Goal: Transaction & Acquisition: Purchase product/service

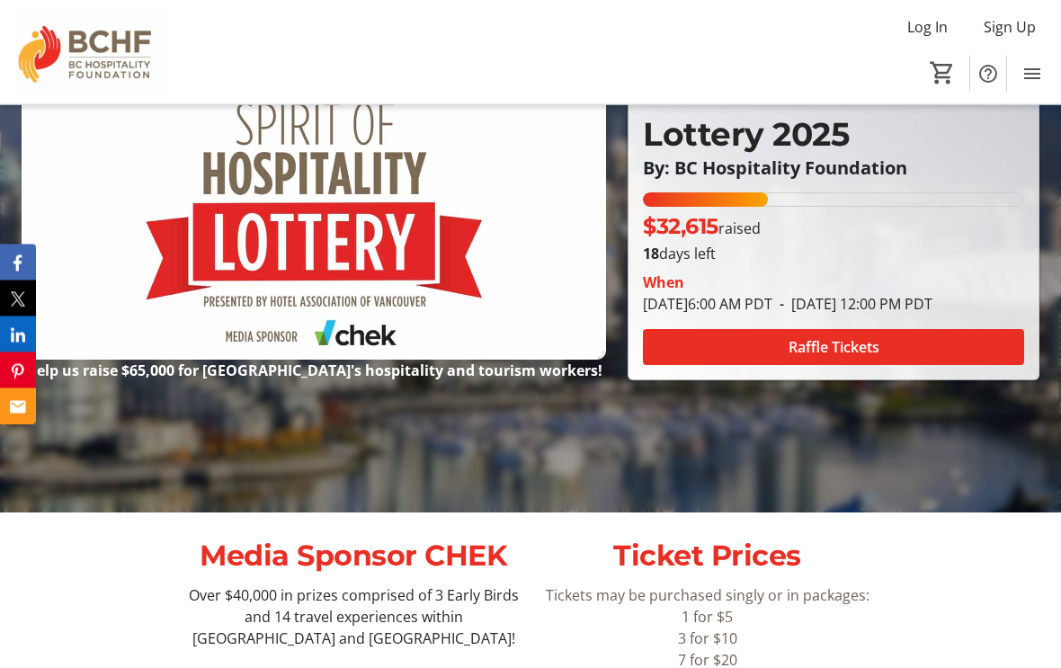
scroll to position [245, 0]
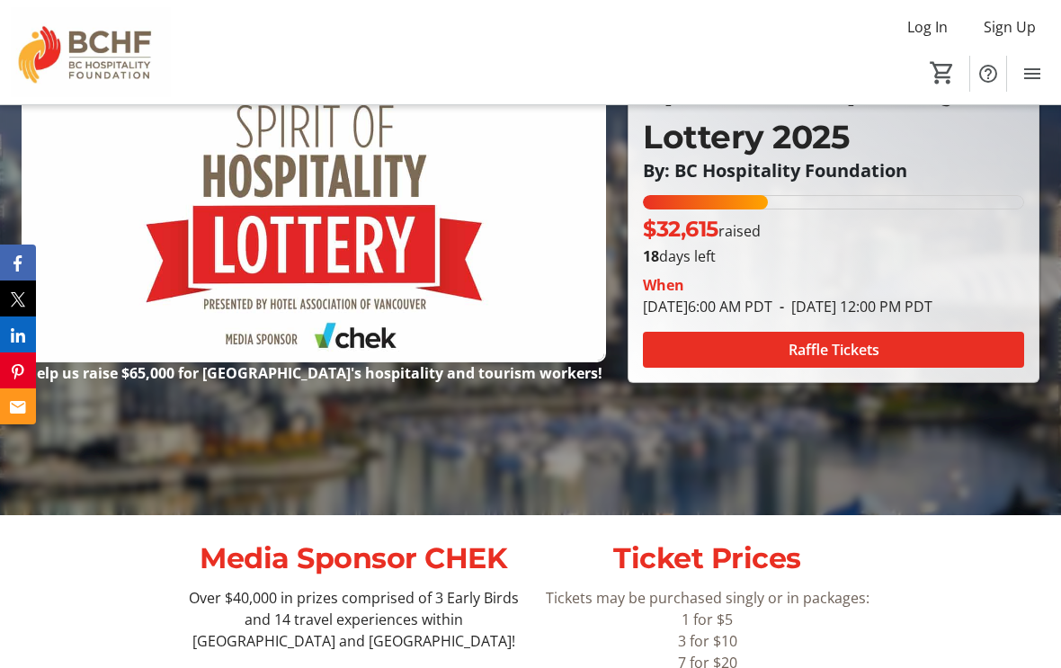
click at [830, 361] on span "Raffle Tickets" at bounding box center [834, 350] width 91 height 22
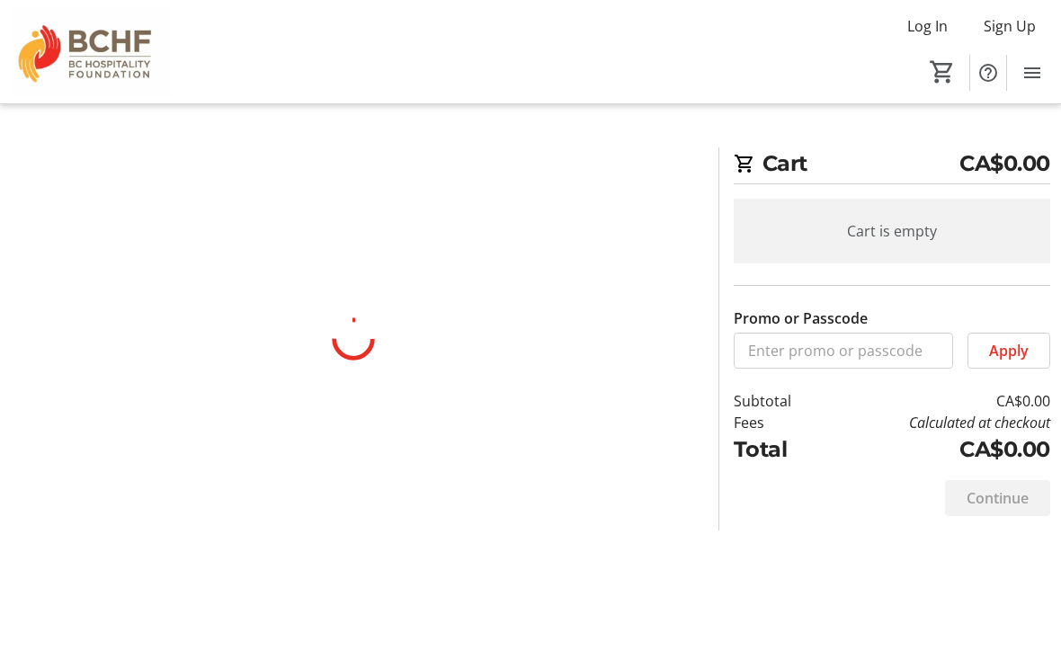
scroll to position [1, 0]
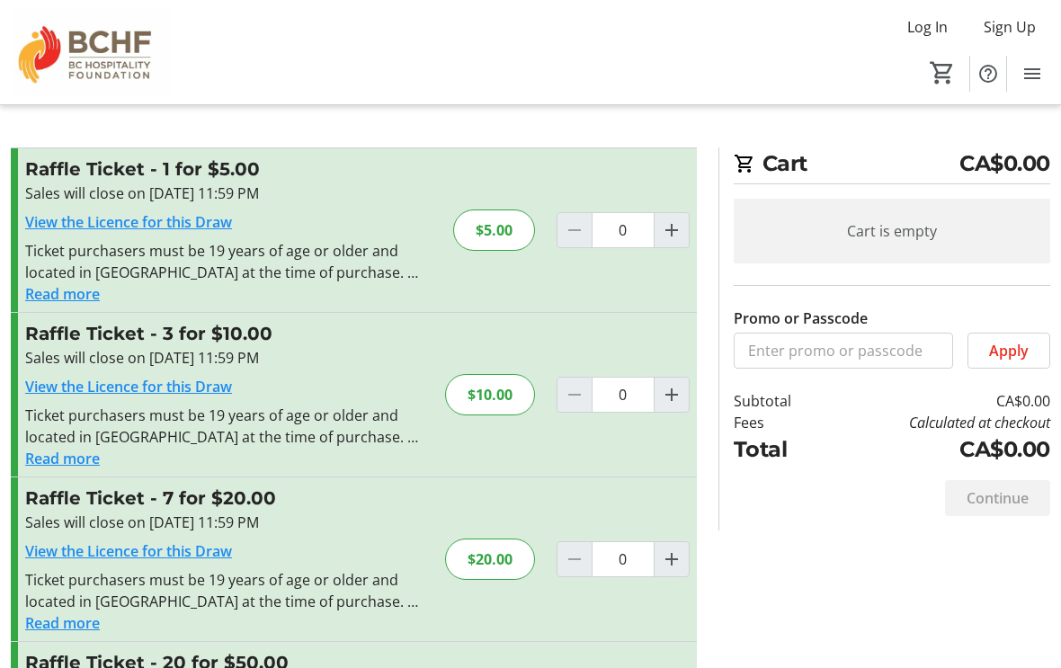
click at [674, 390] on mat-icon "Increment by one" at bounding box center [672, 395] width 22 height 22
type input "1"
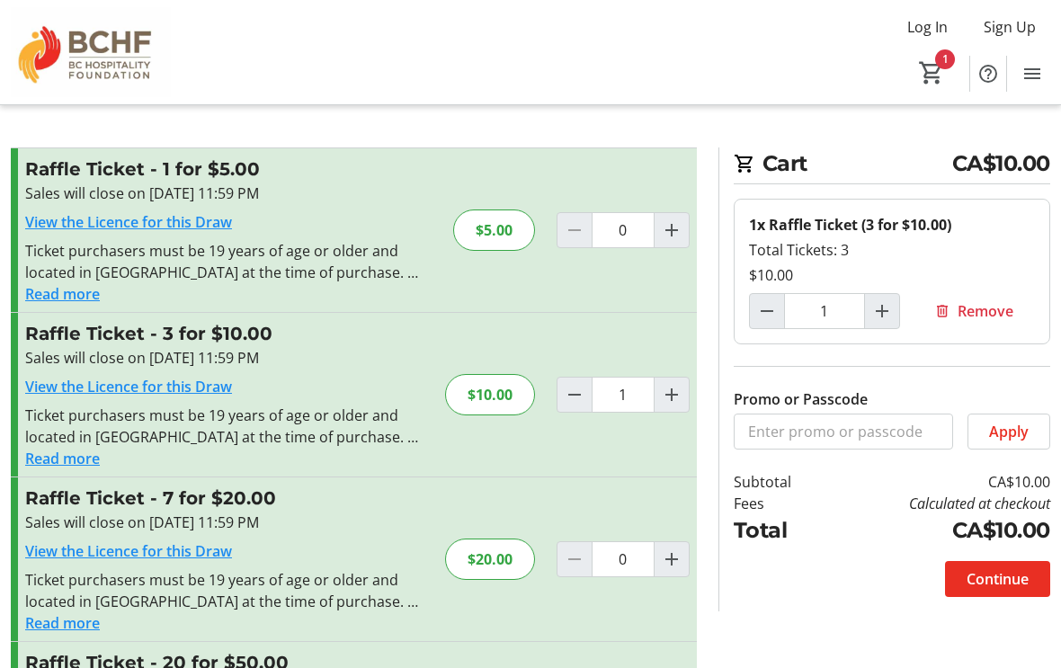
click at [1007, 581] on span "Continue" at bounding box center [998, 579] width 62 height 22
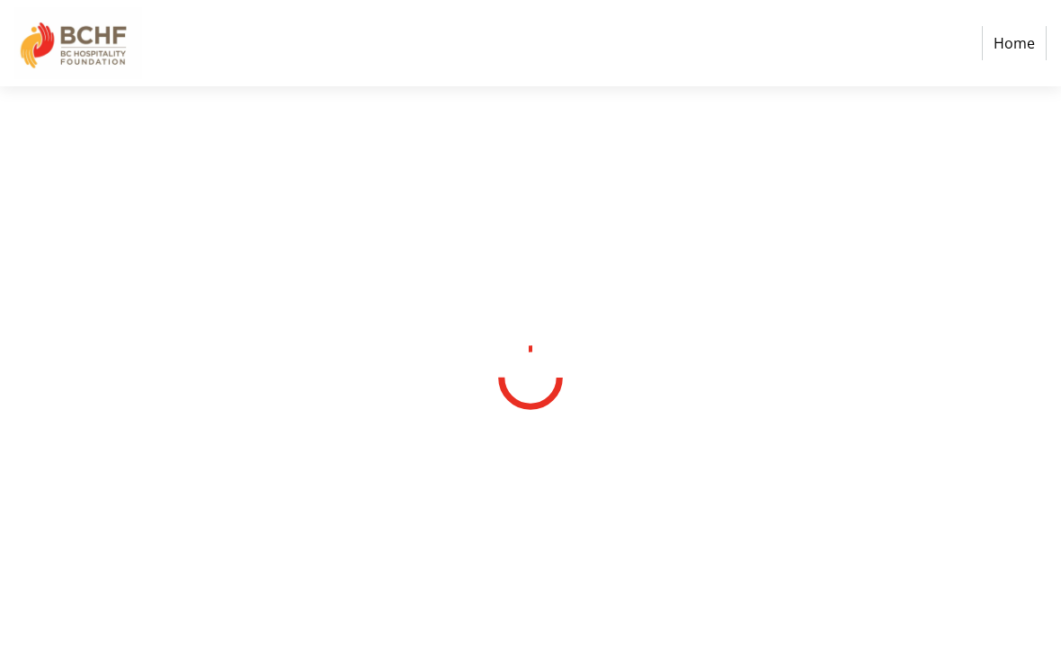
select select "CA"
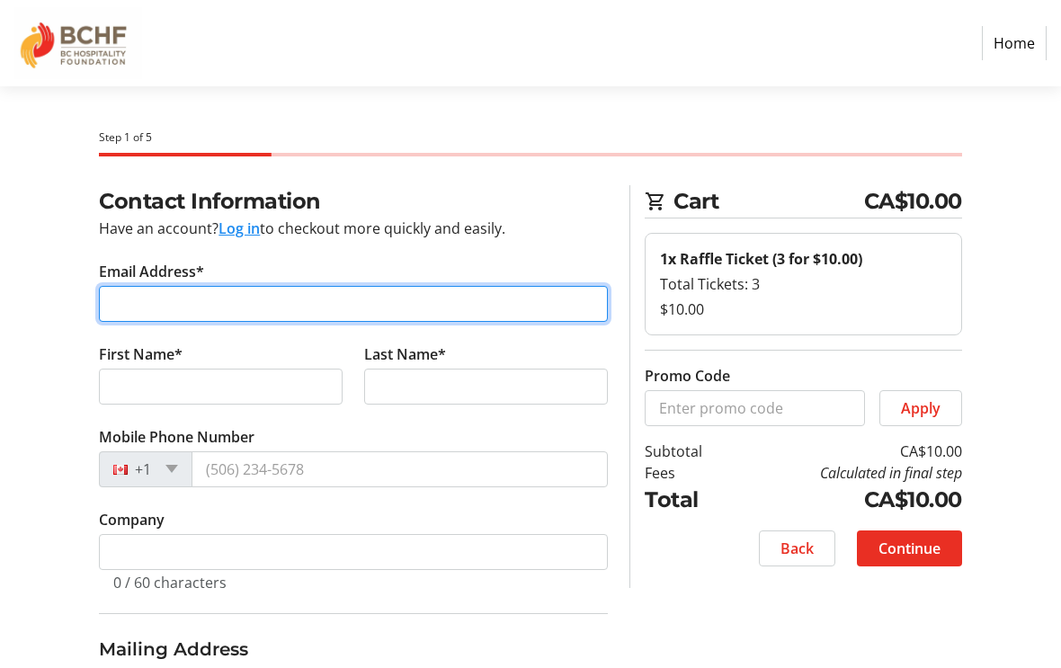
click at [366, 310] on input "Email Address*" at bounding box center [353, 304] width 509 height 36
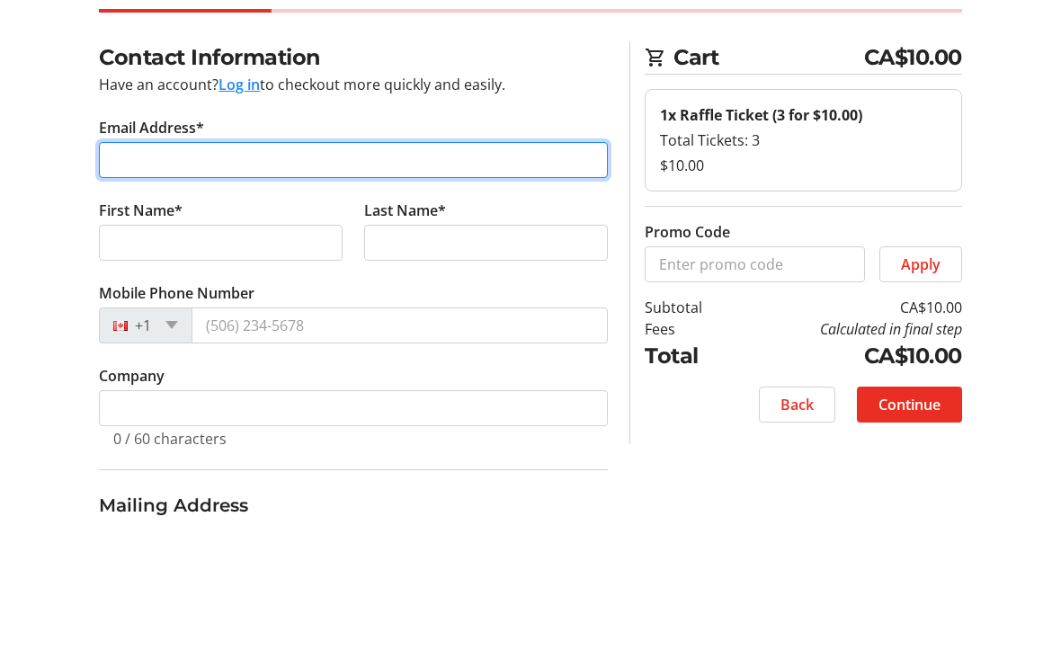
type input "[EMAIL_ADDRESS][DOMAIN_NAME]"
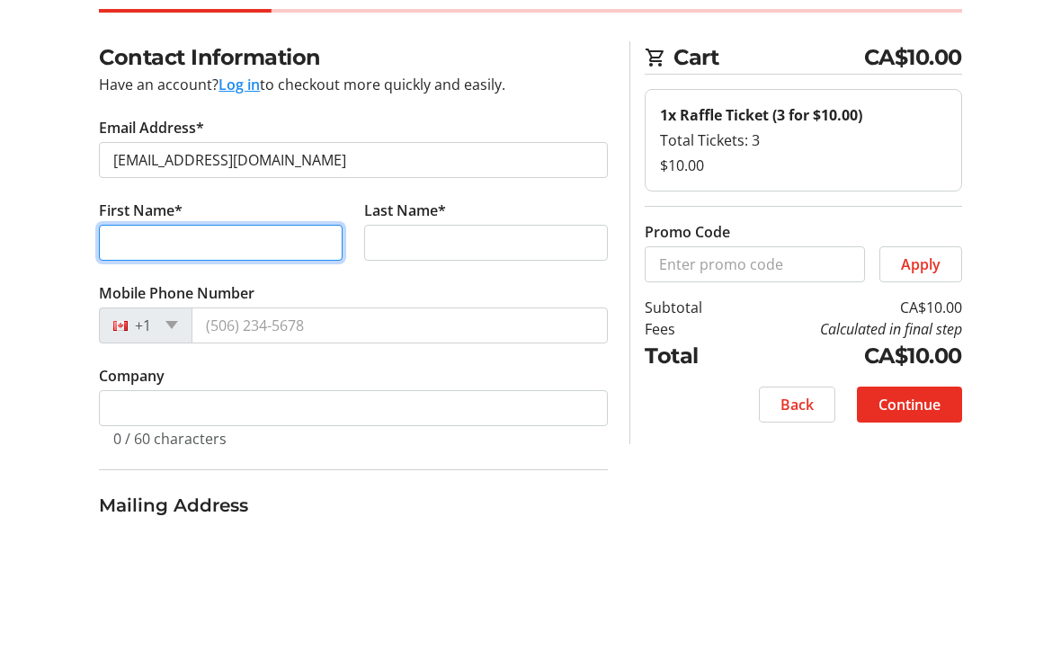
type input "[PERSON_NAME]"
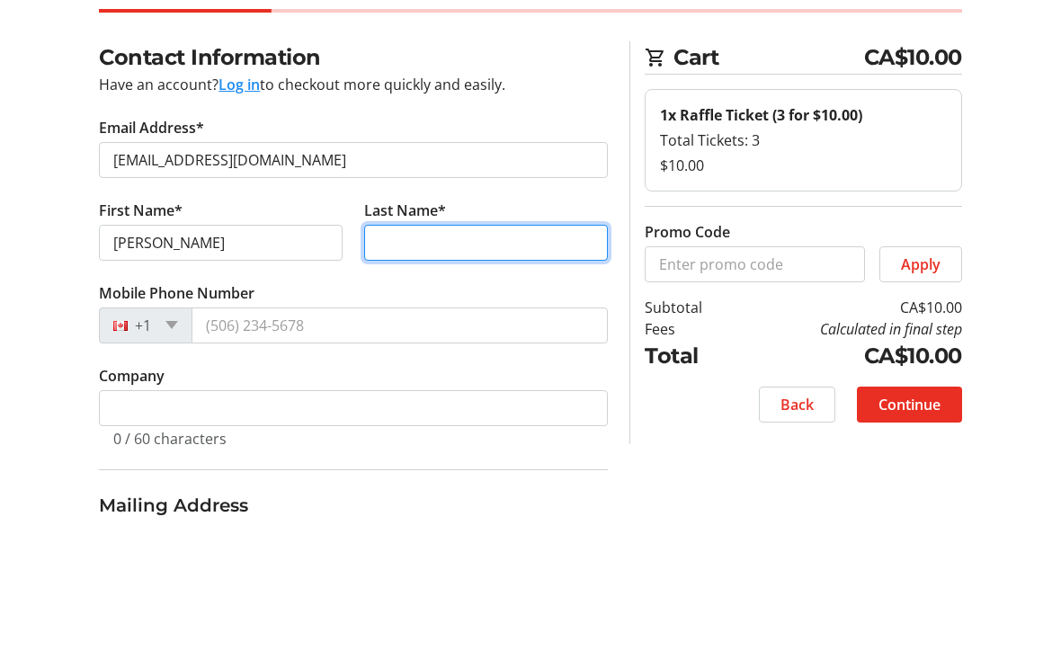
type input "Costa"
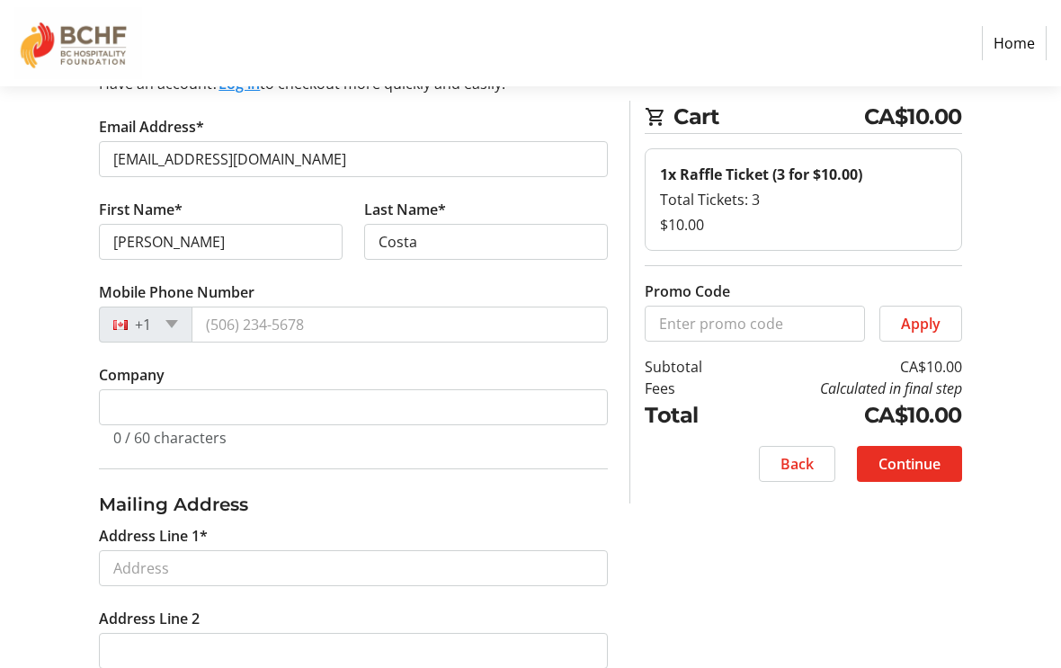
click at [418, 301] on tr-form-field "Mobile Phone Number +1" at bounding box center [353, 322] width 509 height 83
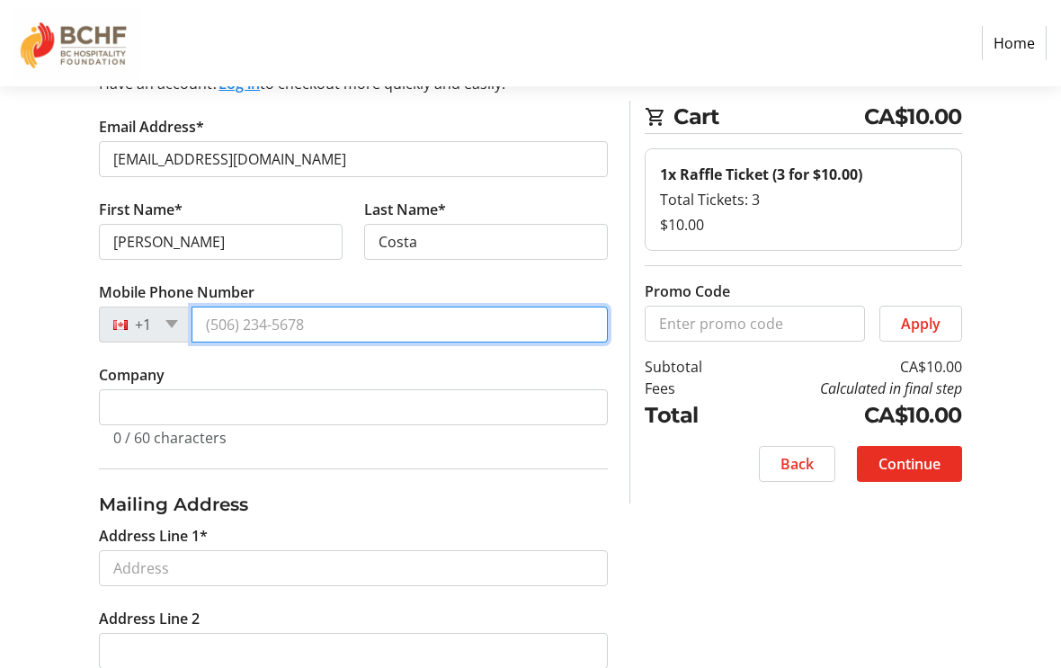
click at [434, 325] on input "Mobile Phone Number" at bounding box center [400, 325] width 416 height 36
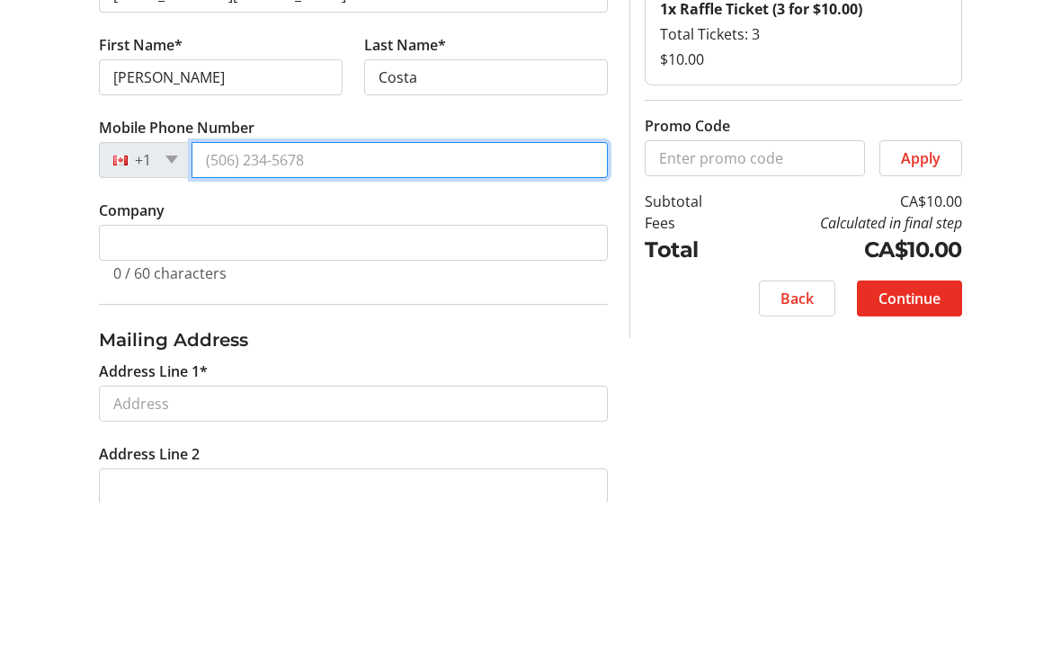
type input "[PHONE_NUMBER]"
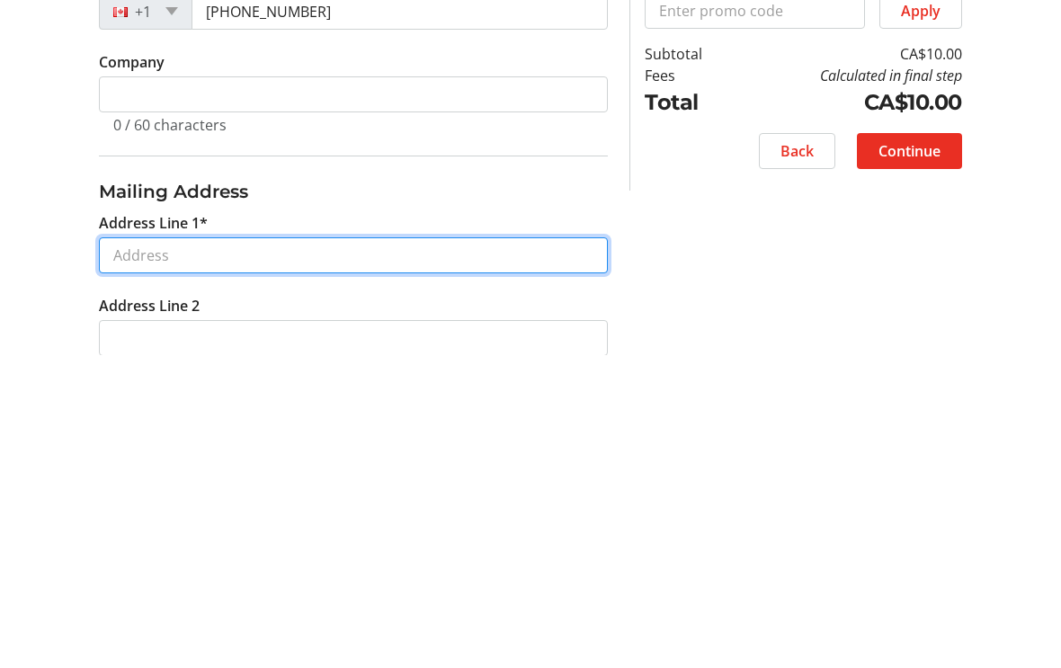
click at [309, 551] on input "Address Line 1*" at bounding box center [353, 569] width 509 height 36
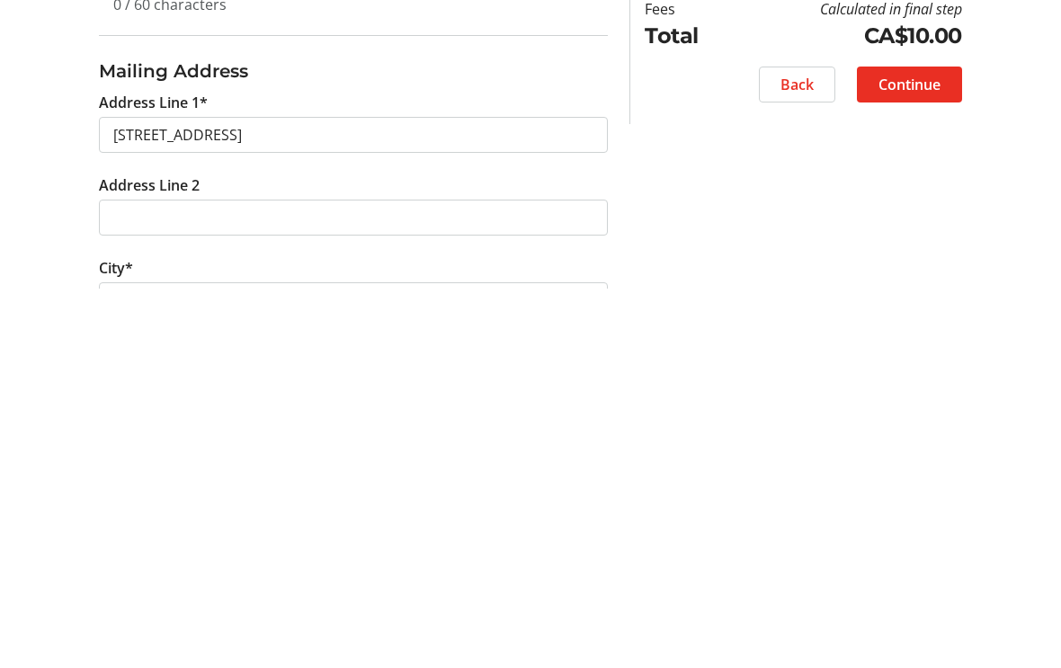
scroll to position [578, 0]
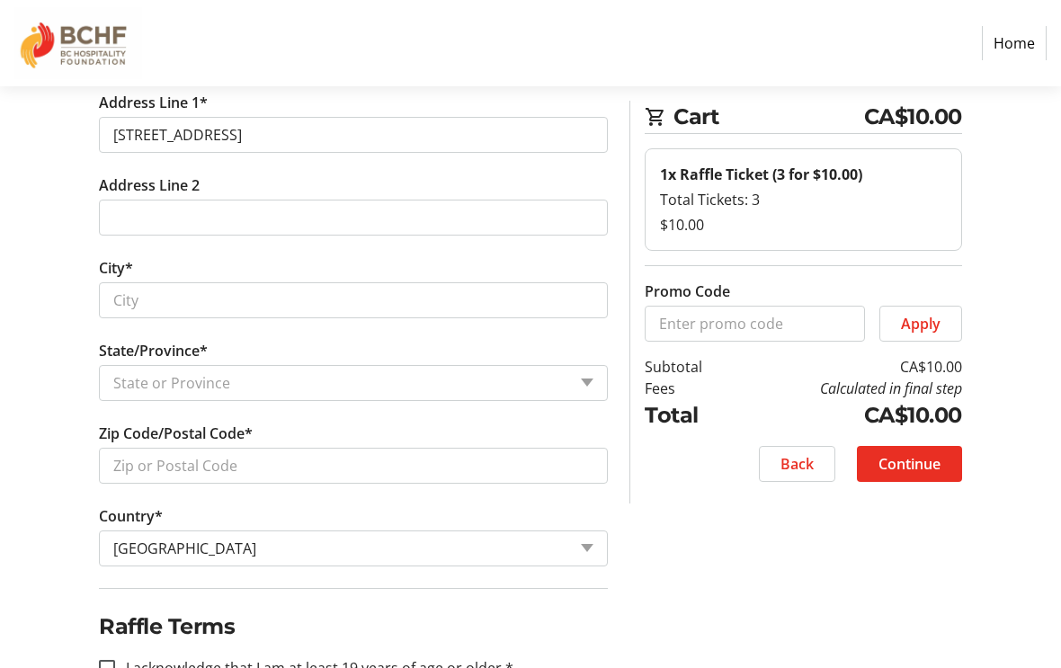
type input "[STREET_ADDRESS]"
type input "Kelowna"
select select "BC"
type input "V1W 3X8"
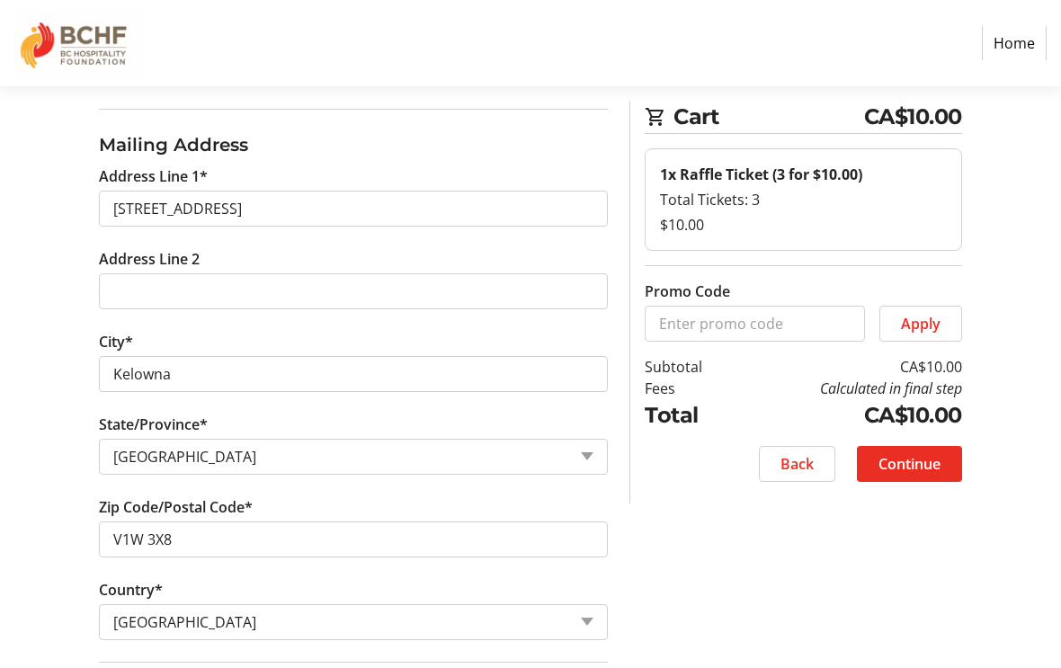
scroll to position [496, 0]
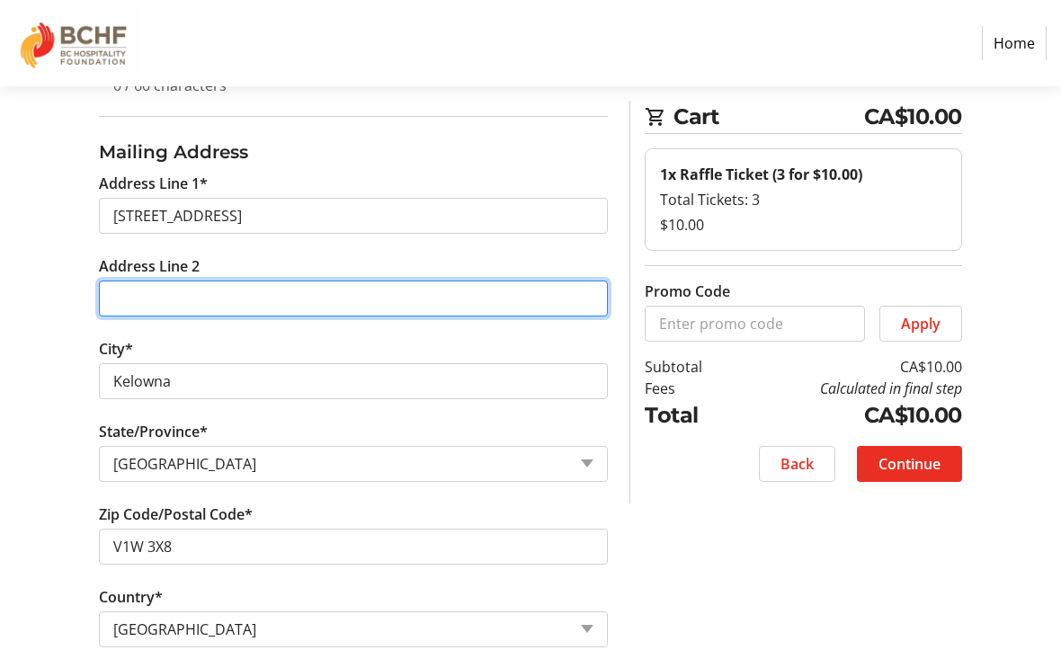
click at [147, 298] on input "Address Line 2" at bounding box center [353, 299] width 509 height 36
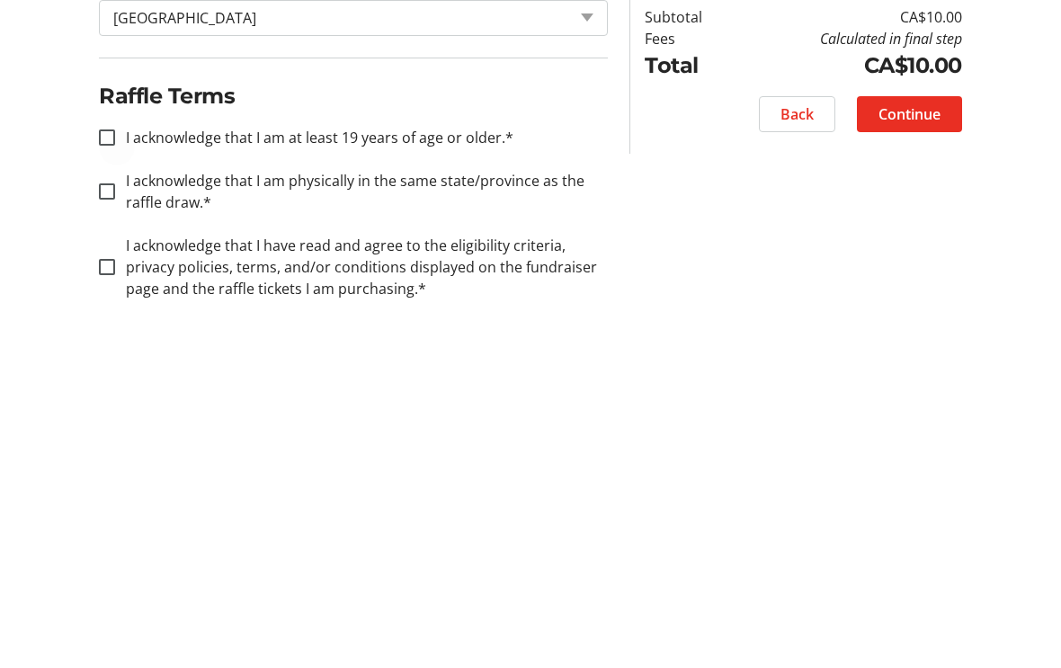
type input "124"
click at [120, 467] on div at bounding box center [106, 488] width 43 height 43
checkbox input "true"
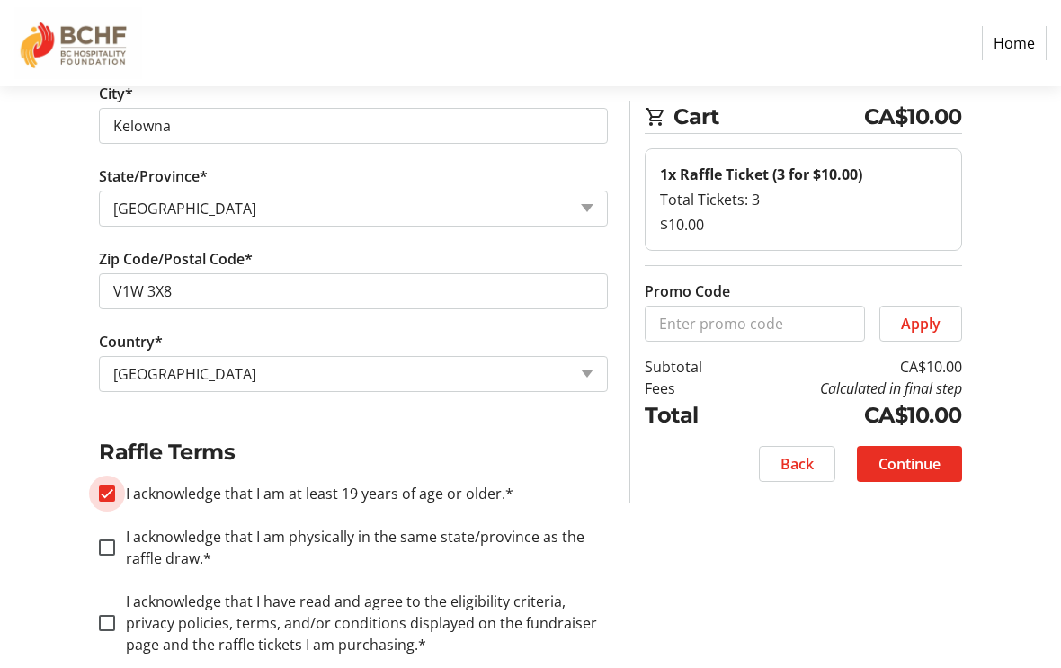
scroll to position [752, 0]
click at [107, 540] on input "I acknowledge that I am physically in the same state/province as the raffle dra…" at bounding box center [107, 548] width 16 height 16
checkbox input "true"
click at [120, 633] on div at bounding box center [106, 624] width 43 height 43
checkbox input "true"
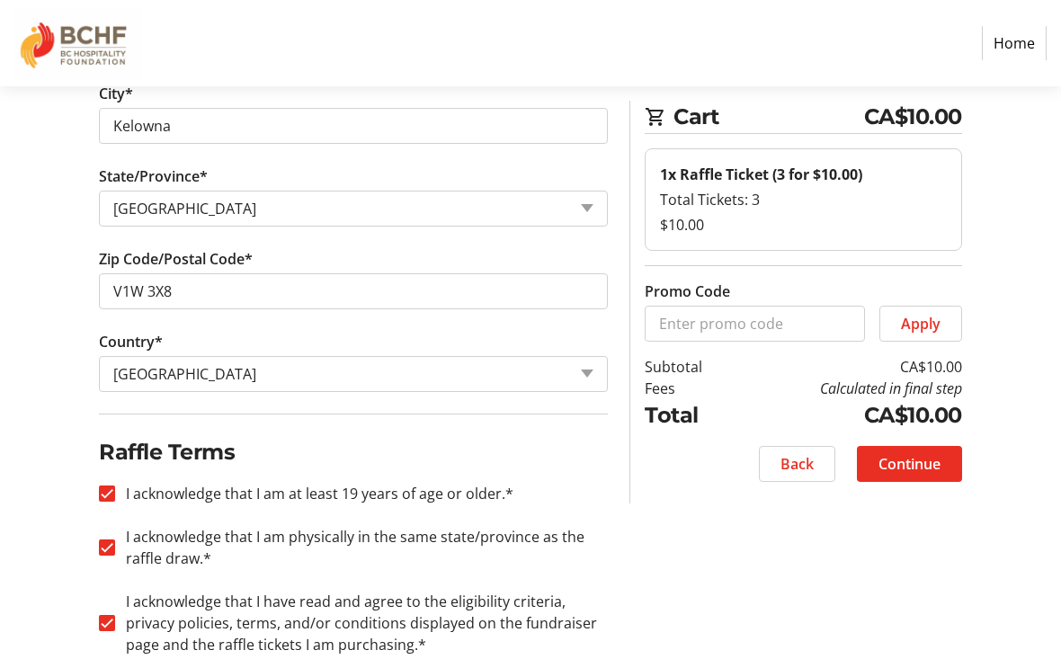
click at [923, 461] on span "Continue" at bounding box center [910, 464] width 62 height 22
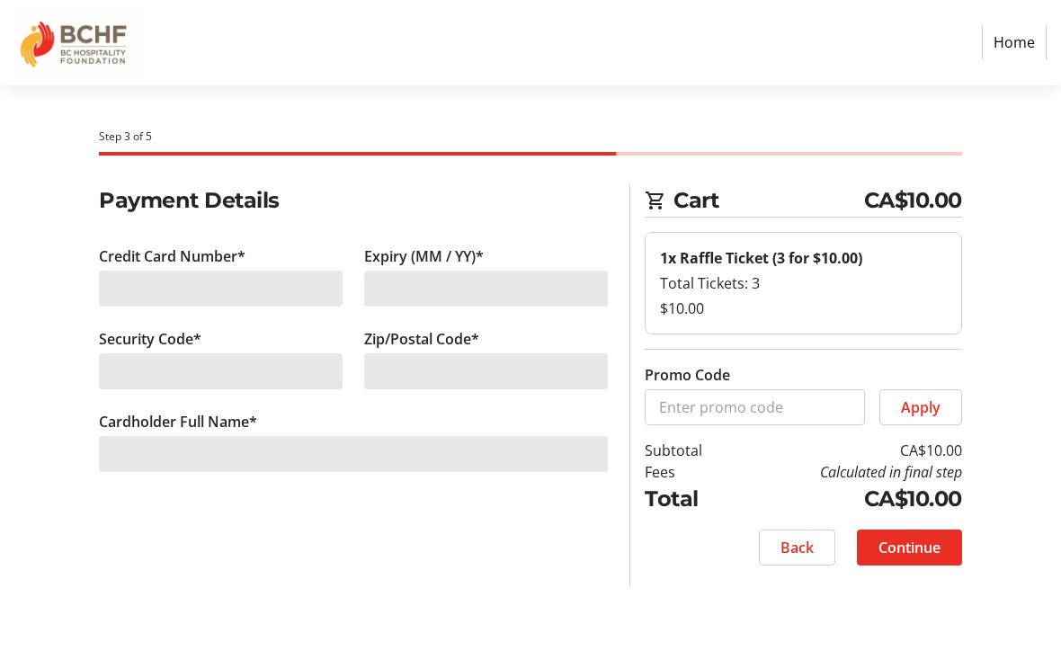
click at [168, 288] on div at bounding box center [221, 290] width 244 height 36
click at [140, 287] on div at bounding box center [221, 290] width 244 height 36
click at [123, 280] on div at bounding box center [221, 290] width 244 height 36
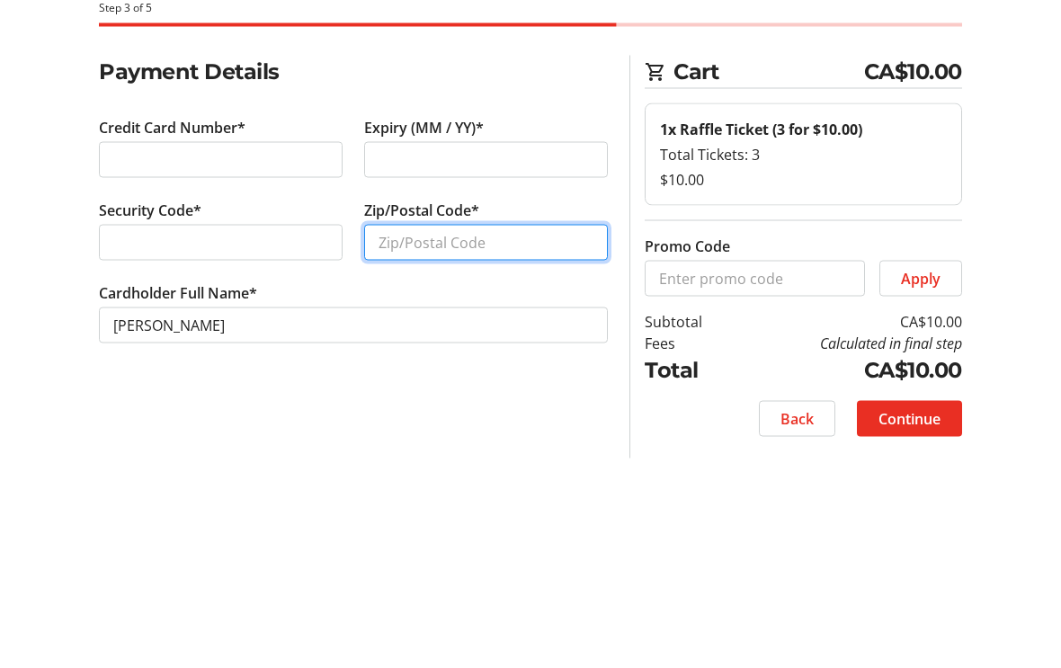
click at [411, 354] on input "Zip/Postal Code*" at bounding box center [486, 372] width 244 height 36
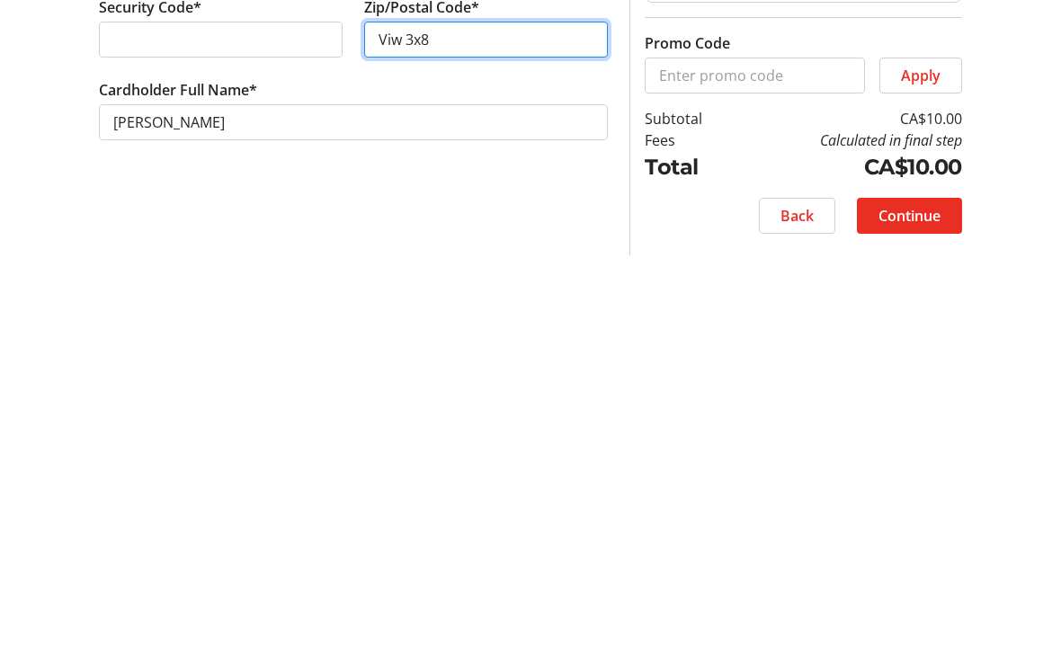
scroll to position [30, 0]
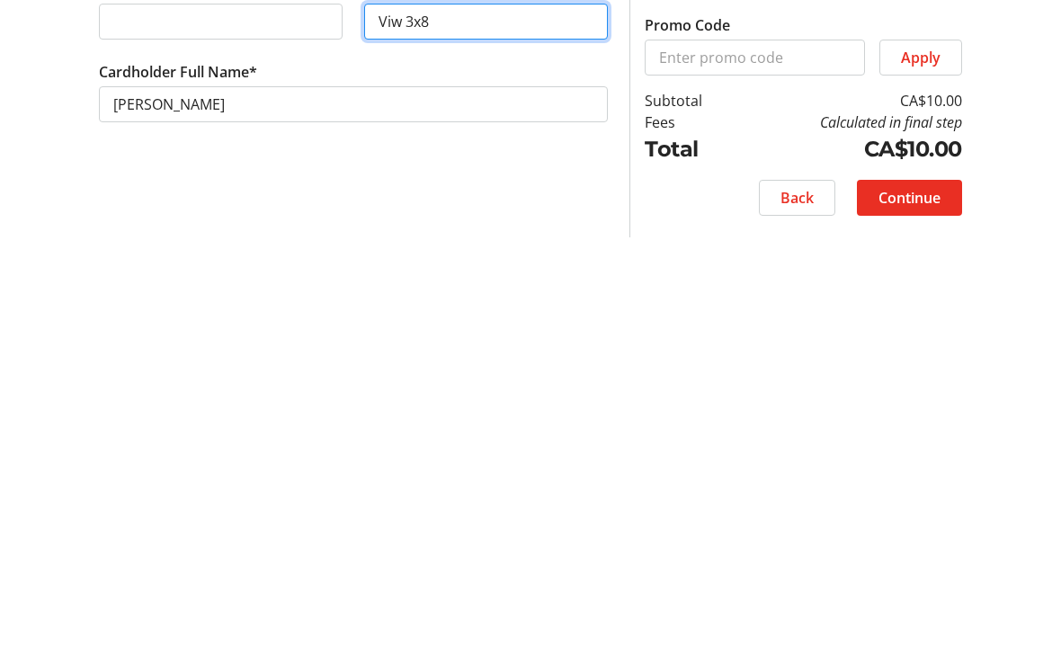
type input "Viw 3x8"
click at [911, 538] on span "Continue" at bounding box center [910, 549] width 62 height 22
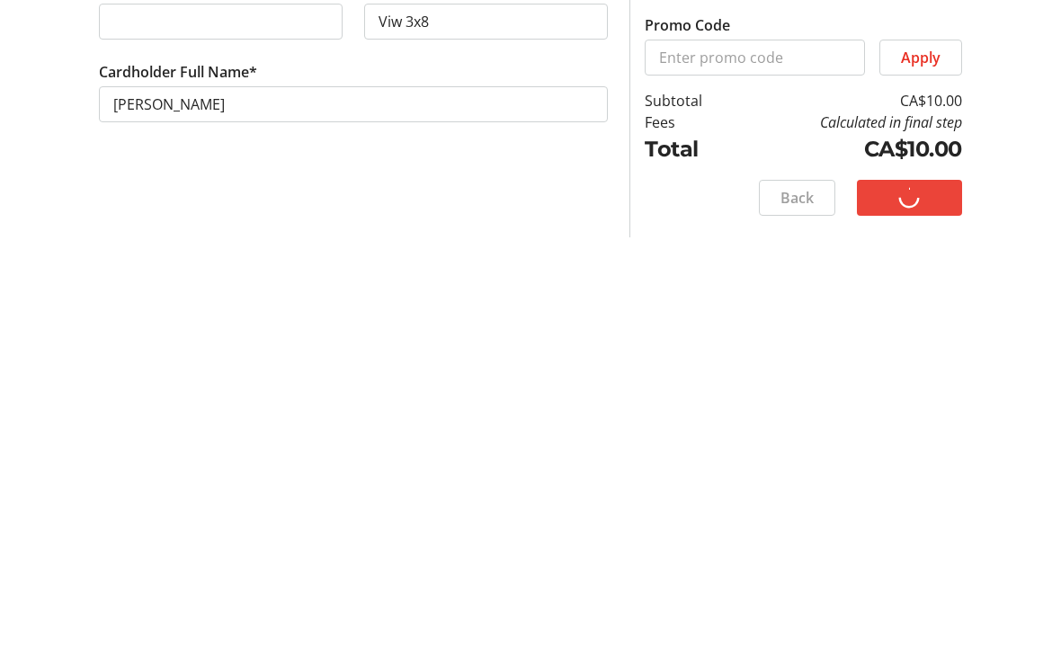
scroll to position [0, 0]
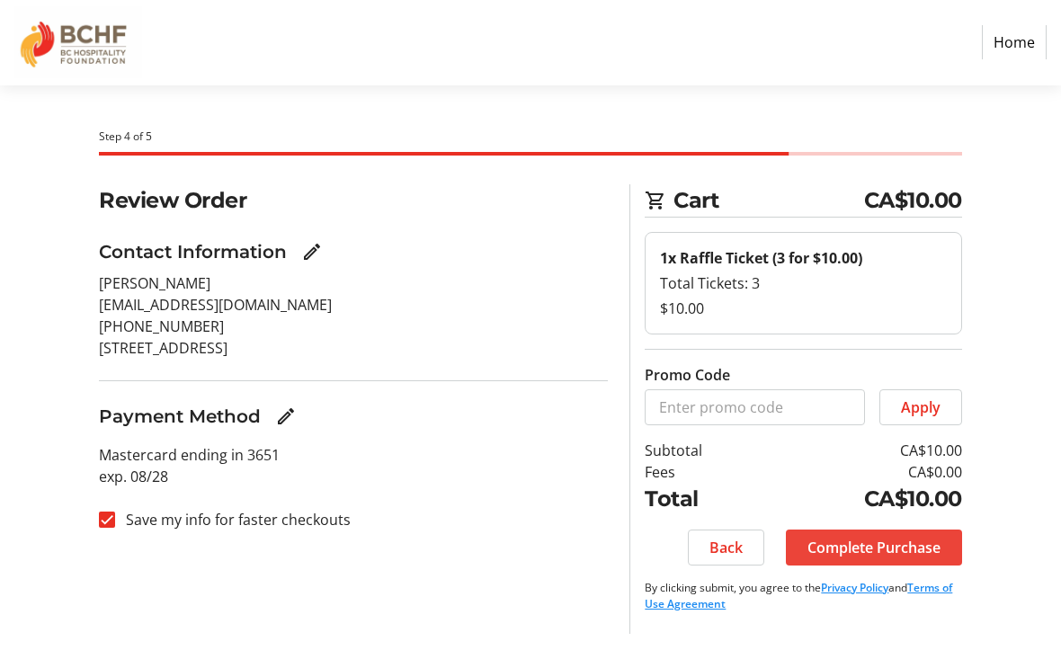
click at [861, 549] on span "Complete Purchase" at bounding box center [874, 549] width 133 height 22
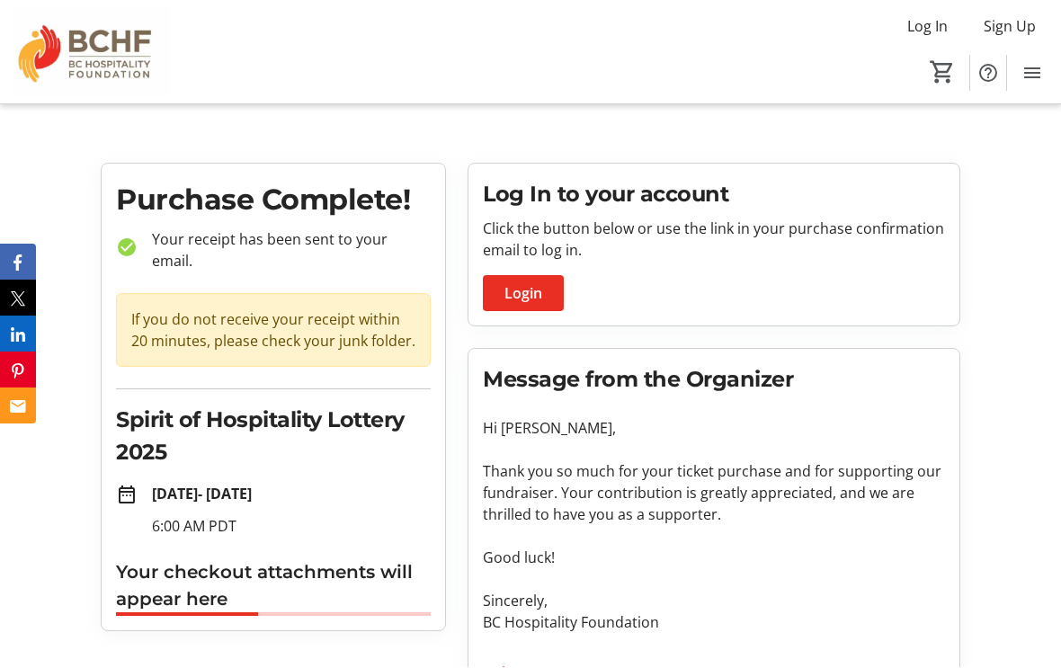
scroll to position [1, 0]
